Goal: Information Seeking & Learning: Check status

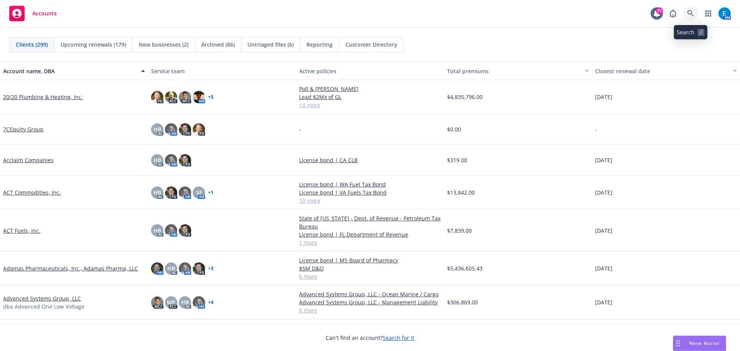
click at [692, 13] on icon at bounding box center [690, 13] width 7 height 7
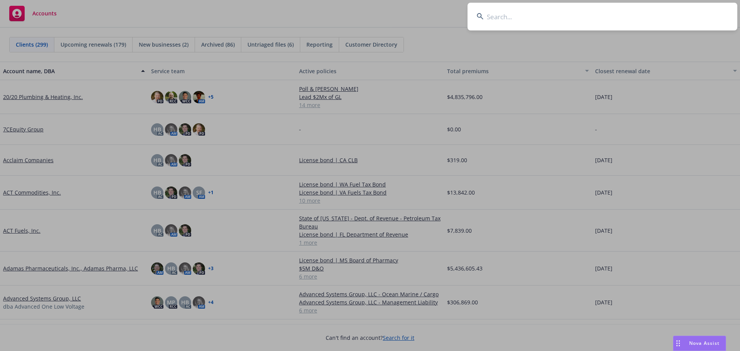
click at [646, 21] on input at bounding box center [603, 17] width 270 height 28
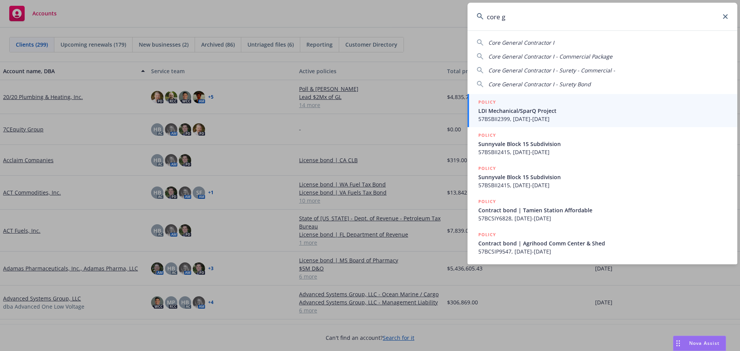
click at [525, 42] on span "Core General Contractor I" at bounding box center [521, 42] width 66 height 7
type input "Core General Contractor I"
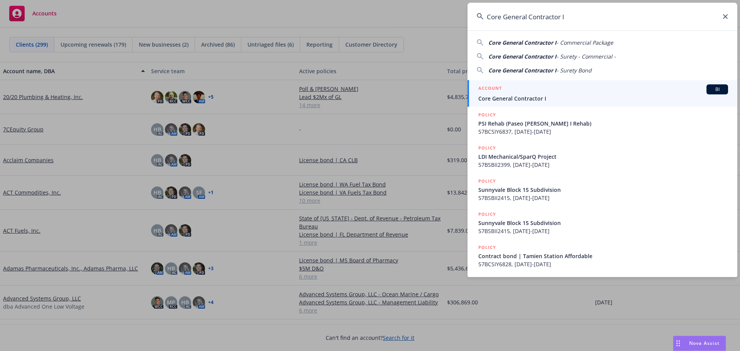
click at [501, 98] on span "Core General Contractor I" at bounding box center [603, 98] width 250 height 8
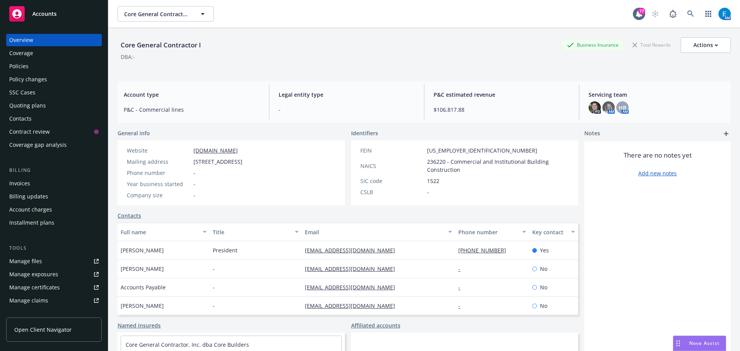
click at [32, 78] on div "Policy changes" at bounding box center [28, 79] width 38 height 12
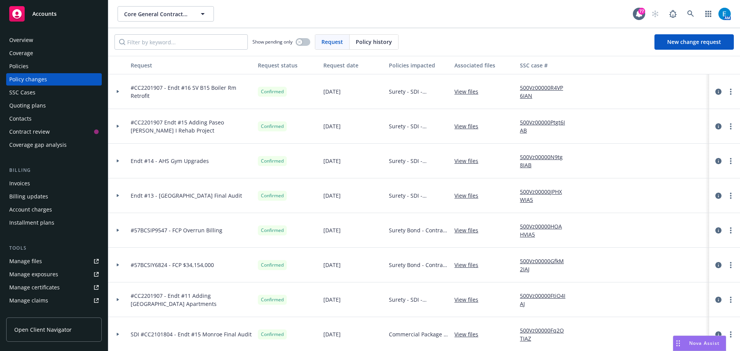
click at [25, 66] on div "Policies" at bounding box center [18, 66] width 19 height 12
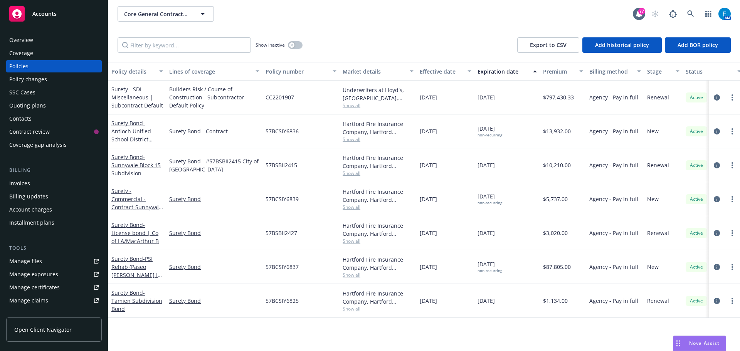
click at [19, 183] on div "Invoices" at bounding box center [19, 183] width 21 height 12
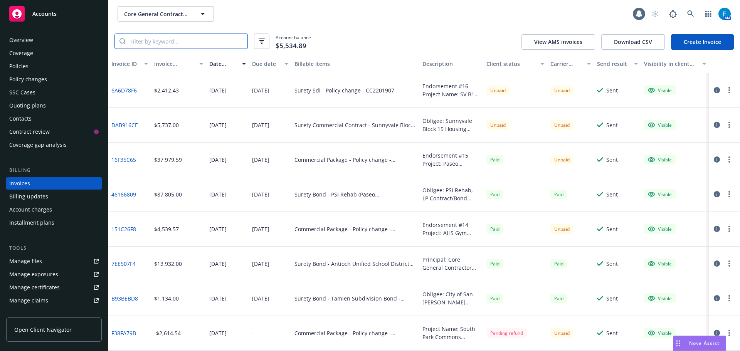
click at [199, 43] on input "search" at bounding box center [187, 41] width 122 height 15
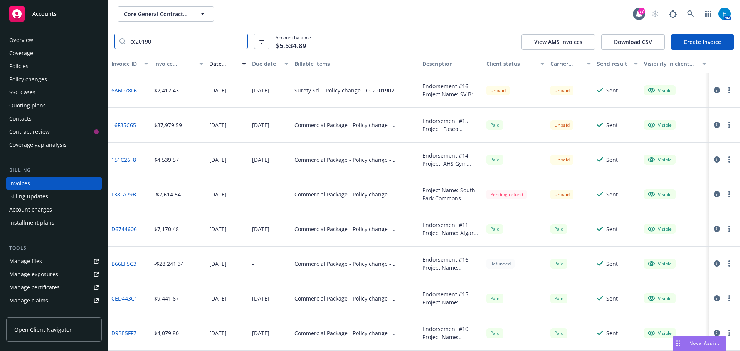
type input "cc201907"
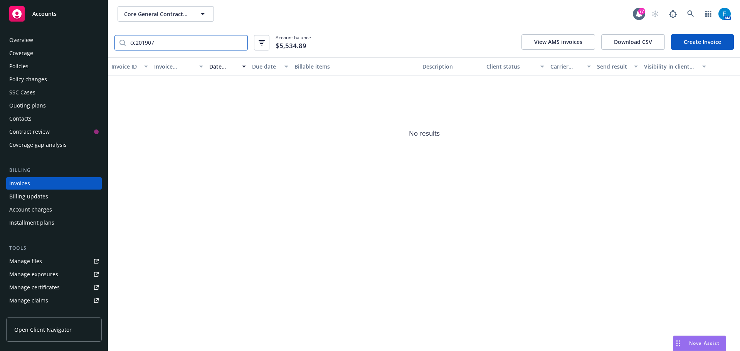
click at [239, 43] on input "cc201907" at bounding box center [187, 42] width 122 height 15
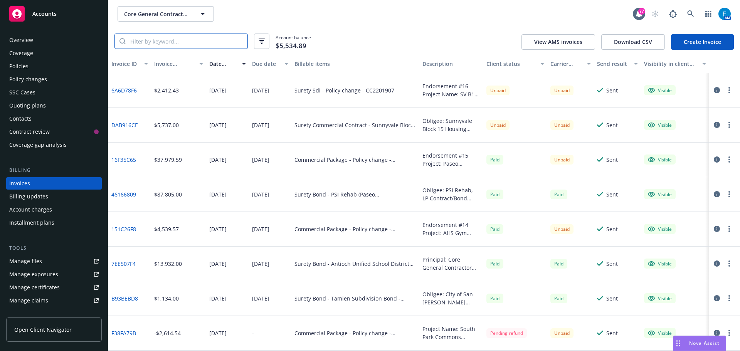
click at [197, 42] on input "search" at bounding box center [187, 41] width 122 height 15
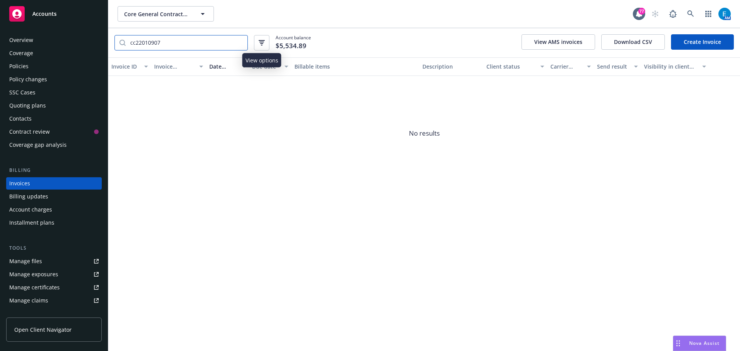
type input "cc22010907"
click at [262, 43] on icon "button" at bounding box center [262, 42] width 6 height 5
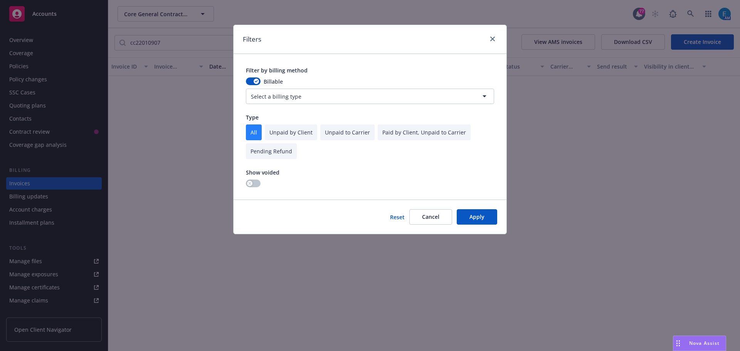
click at [485, 98] on html "Accounts Overview Coverage Policies Policy changes SSC Cases Quoting plans Cont…" at bounding box center [370, 175] width 740 height 351
click at [475, 220] on button "Apply" at bounding box center [477, 216] width 40 height 15
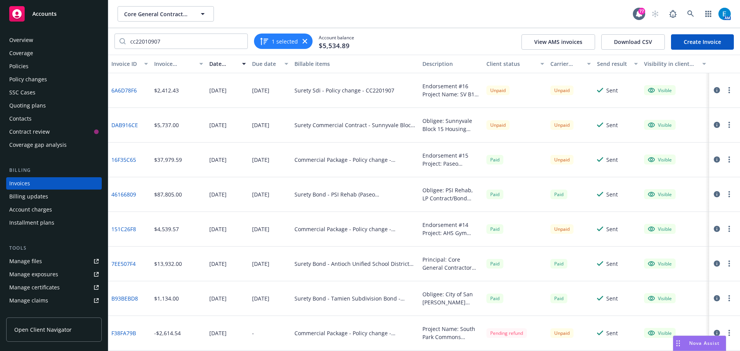
click at [24, 66] on div "Policies" at bounding box center [18, 66] width 19 height 12
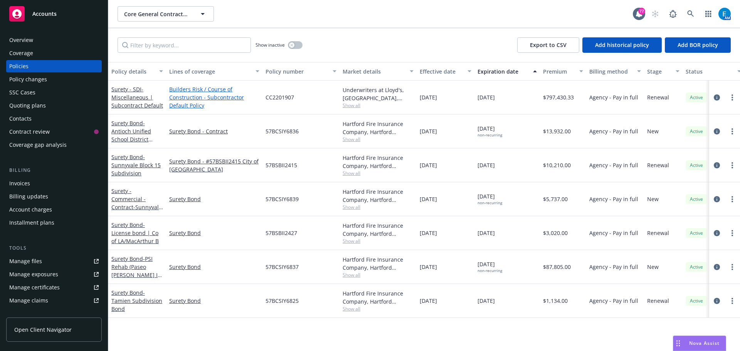
drag, startPoint x: 124, startPoint y: 99, endPoint x: 188, endPoint y: 98, distance: 64.0
click at [124, 99] on span "- Miscellaneous | Subcontract Default" at bounding box center [137, 98] width 52 height 24
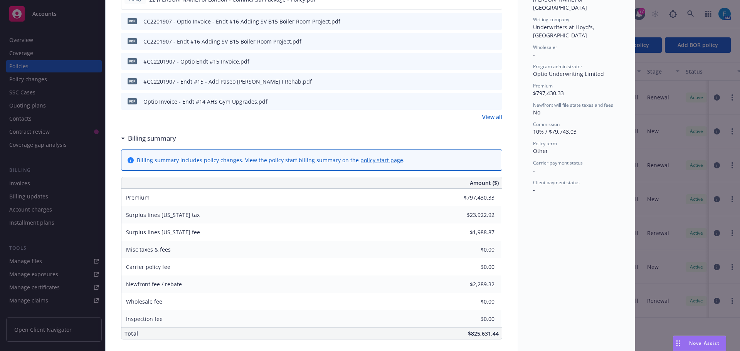
scroll to position [295, 0]
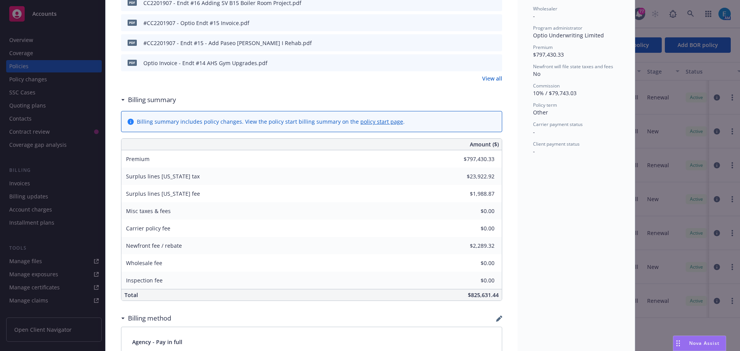
click at [360, 122] on link "policy start page" at bounding box center [381, 121] width 43 height 7
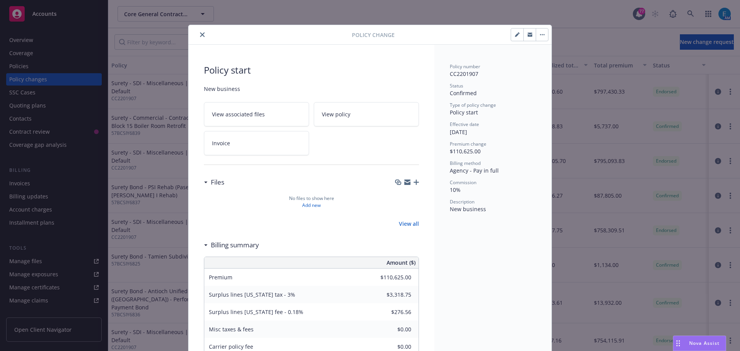
click at [195, 34] on div at bounding box center [272, 34] width 160 height 9
click at [200, 35] on icon "close" at bounding box center [202, 34] width 5 height 5
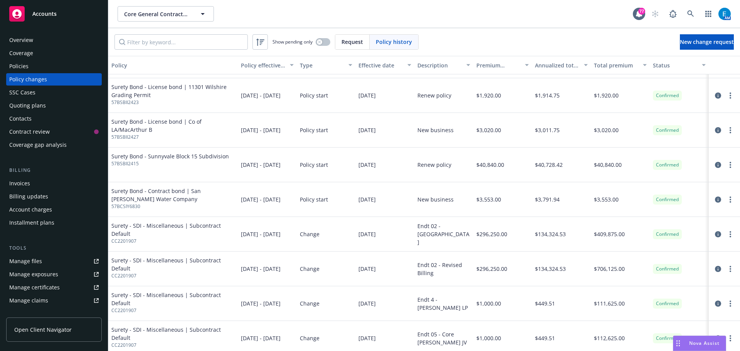
scroll to position [694, 0]
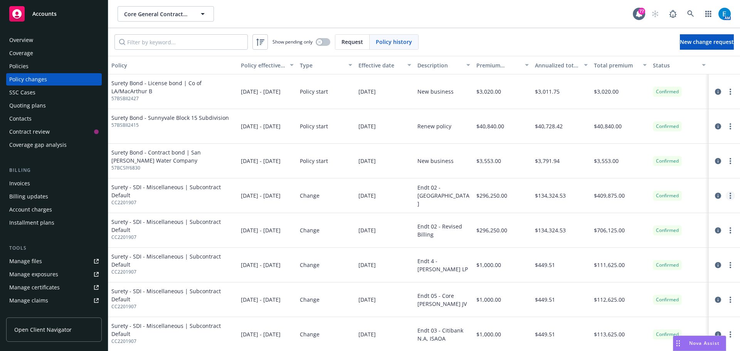
click at [730, 197] on icon "more" at bounding box center [731, 196] width 2 height 6
click at [214, 216] on div "Surety - SDI - Miscellaneous | Subcontract Default CC2201907" at bounding box center [173, 230] width 130 height 35
click at [726, 194] on link "more" at bounding box center [730, 195] width 9 height 9
click at [634, 273] on link "View policy changes from the same policy" at bounding box center [663, 273] width 132 height 15
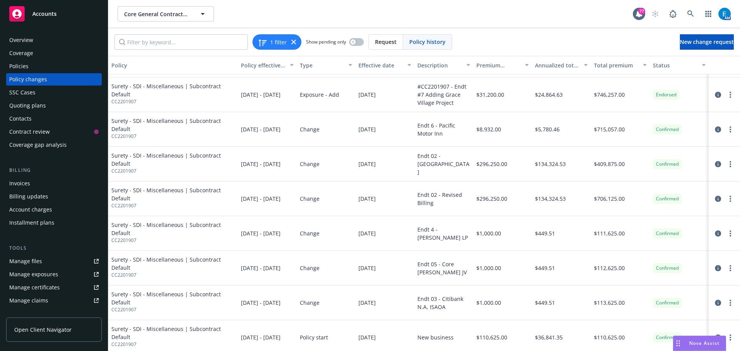
scroll to position [167, 0]
